Goal: Information Seeking & Learning: Check status

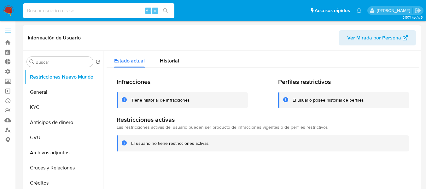
select select "10"
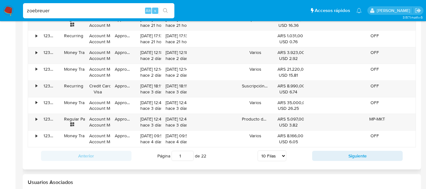
scroll to position [791, 0]
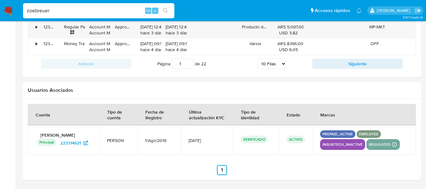
click at [46, 11] on input "zoebreuer" at bounding box center [98, 11] width 151 height 8
paste input "HCDBHEFGA42355"
type input "HCDBHEFGA42355"
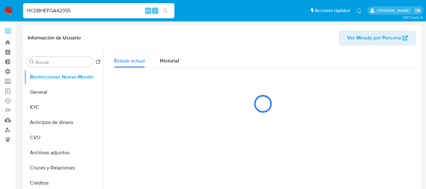
select select "10"
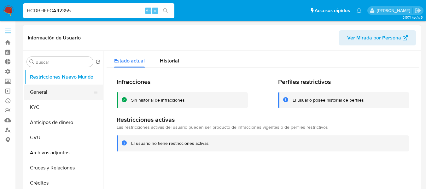
click at [39, 97] on button "General" at bounding box center [61, 92] width 74 height 15
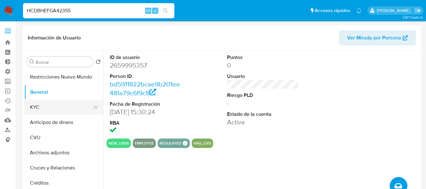
click at [44, 106] on button "KYC" at bounding box center [61, 107] width 74 height 15
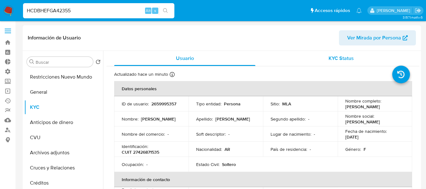
click at [342, 55] on span "KYC Status" at bounding box center [341, 58] width 25 height 7
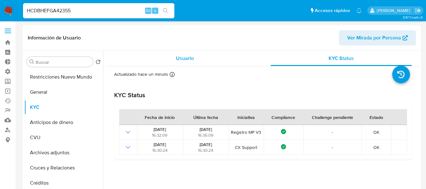
click at [183, 55] on span "Usuario" at bounding box center [185, 58] width 18 height 7
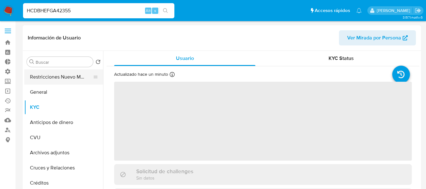
click at [53, 84] on button "Restricciones Nuevo Mundo" at bounding box center [61, 76] width 74 height 15
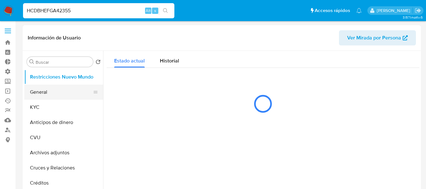
click at [43, 89] on button "General" at bounding box center [61, 92] width 74 height 15
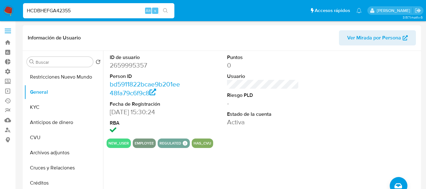
click at [128, 66] on dd "2659995357" at bounding box center [146, 65] width 72 height 9
copy dd "2659995357"
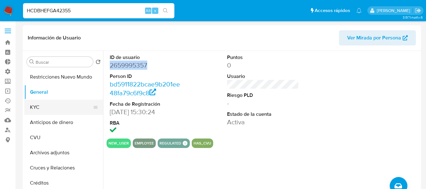
click at [47, 105] on button "KYC" at bounding box center [61, 107] width 74 height 15
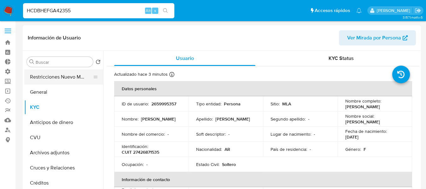
click at [35, 76] on button "Restricciones Nuevo Mundo" at bounding box center [61, 76] width 74 height 15
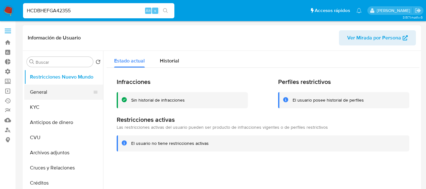
click at [44, 95] on button "General" at bounding box center [61, 92] width 74 height 15
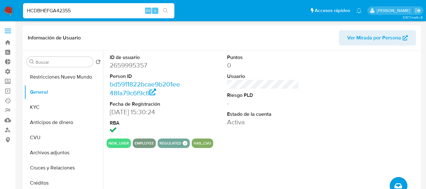
click at [135, 66] on dd "2659995357" at bounding box center [146, 65] width 72 height 9
copy dd "2659995357"
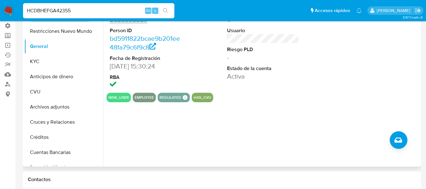
scroll to position [32, 0]
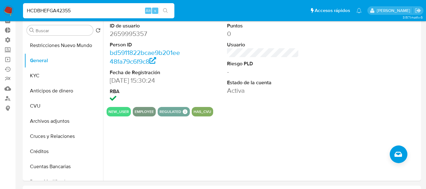
click at [121, 7] on input "HCDBHEFGA42355" at bounding box center [98, 11] width 151 height 8
type input "fravega"
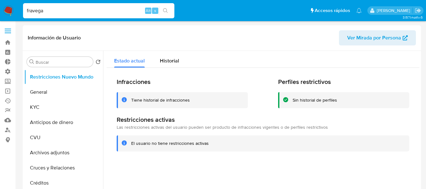
select select "10"
click at [42, 101] on button "KYC" at bounding box center [61, 107] width 74 height 15
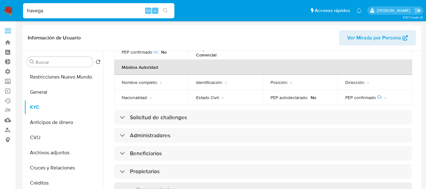
scroll to position [316, 0]
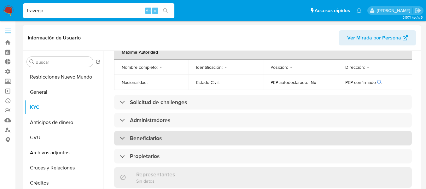
click at [140, 135] on h3 "Beneficiarios" at bounding box center [146, 138] width 32 height 7
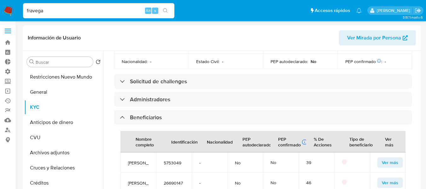
scroll to position [347, 0]
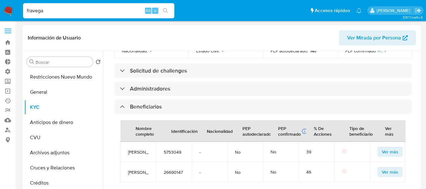
click at [382, 147] on span "Ver más" at bounding box center [390, 151] width 16 height 9
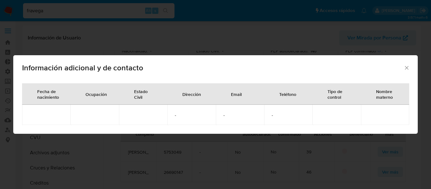
click at [407, 70] on icon "Cerrar" at bounding box center [407, 68] width 6 height 6
